Goal: Task Accomplishment & Management: Use online tool/utility

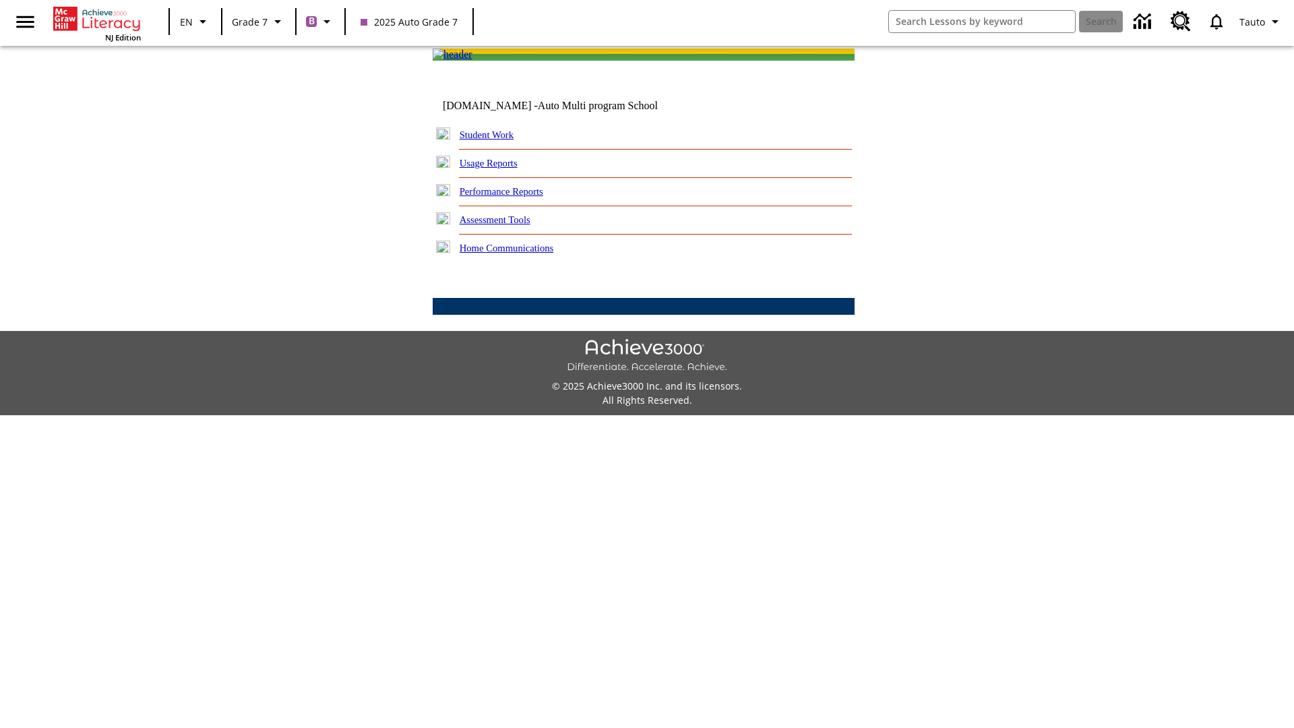
click at [515, 197] on link "Performance Reports" at bounding box center [501, 191] width 84 height 11
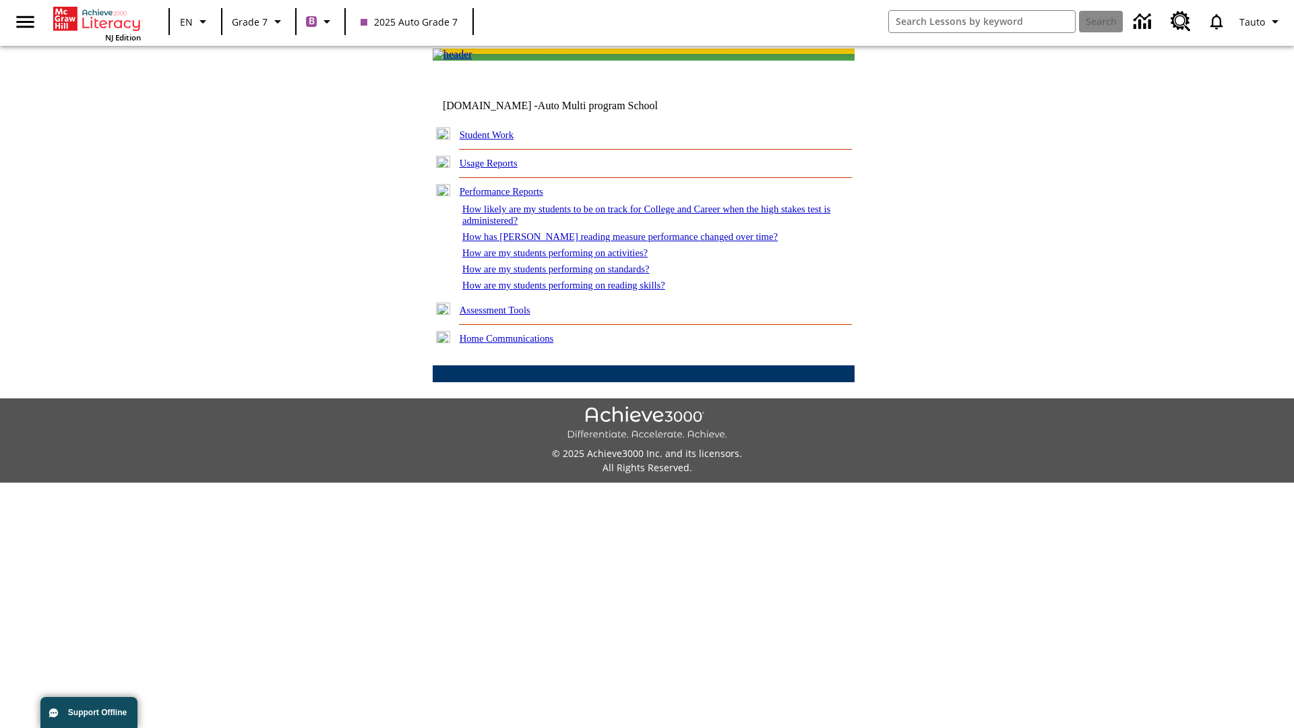
click at [577, 290] on link "How are my students performing on reading skills?" at bounding box center [563, 285] width 203 height 11
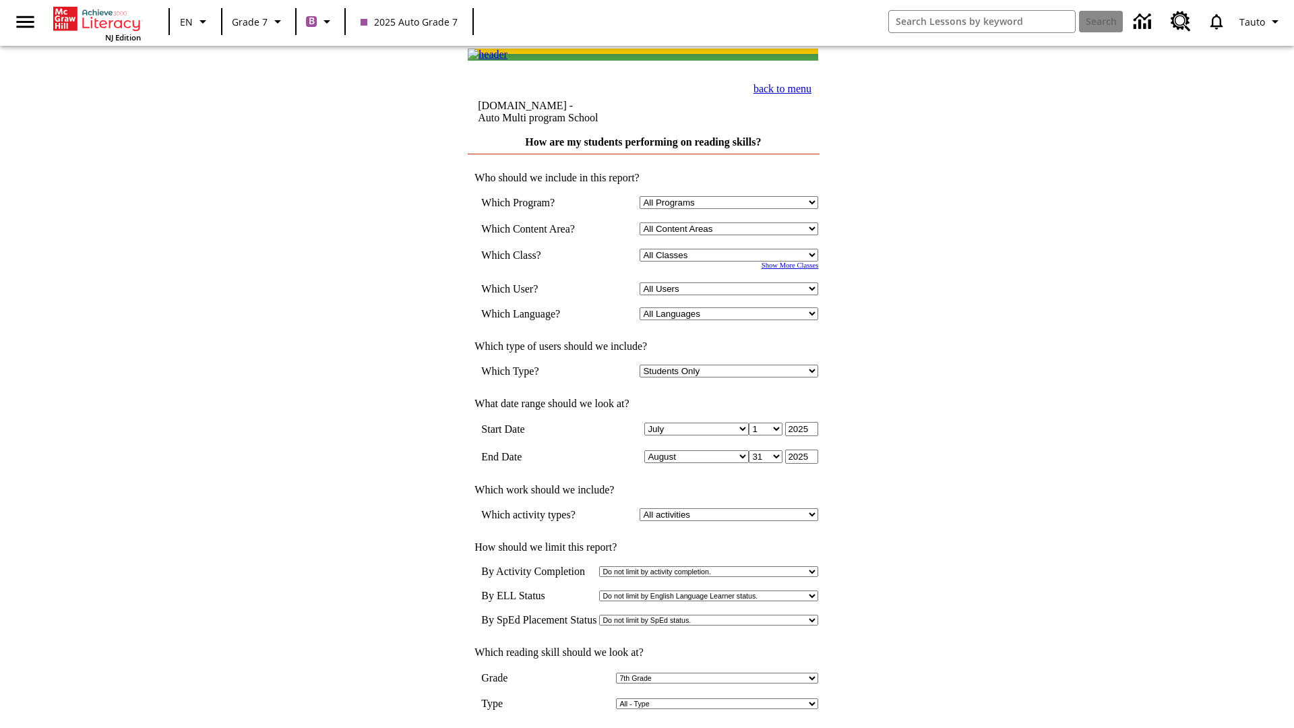
select select "2"
click at [644, 727] on input "View Report" at bounding box center [643, 741] width 65 height 15
select select "2348140"
